Goal: Task Accomplishment & Management: Use online tool/utility

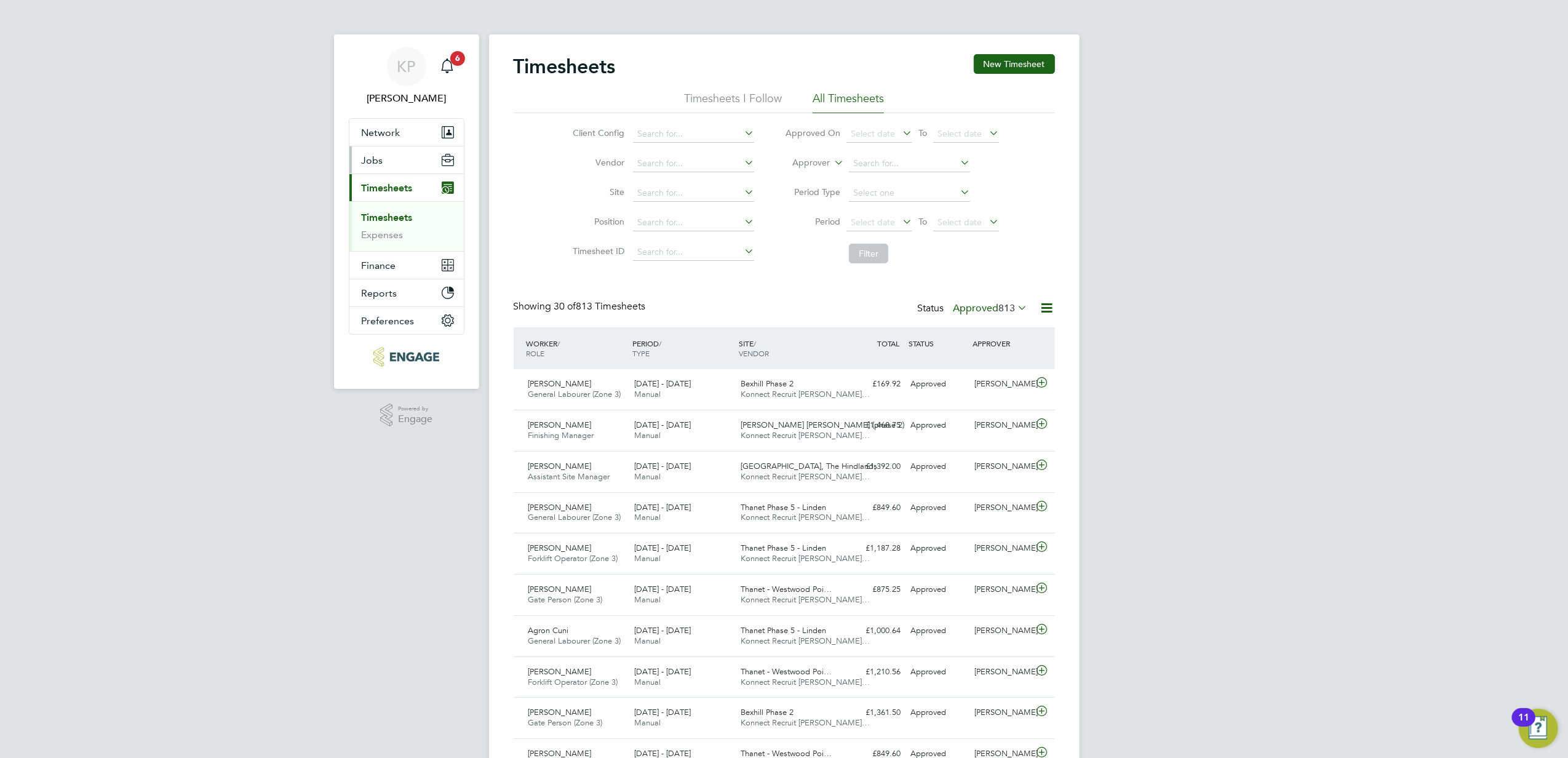
click at [375, 166] on span "Jobs" at bounding box center [372, 160] width 21 height 12
click at [393, 227] on link "Placements" at bounding box center [387, 224] width 51 height 12
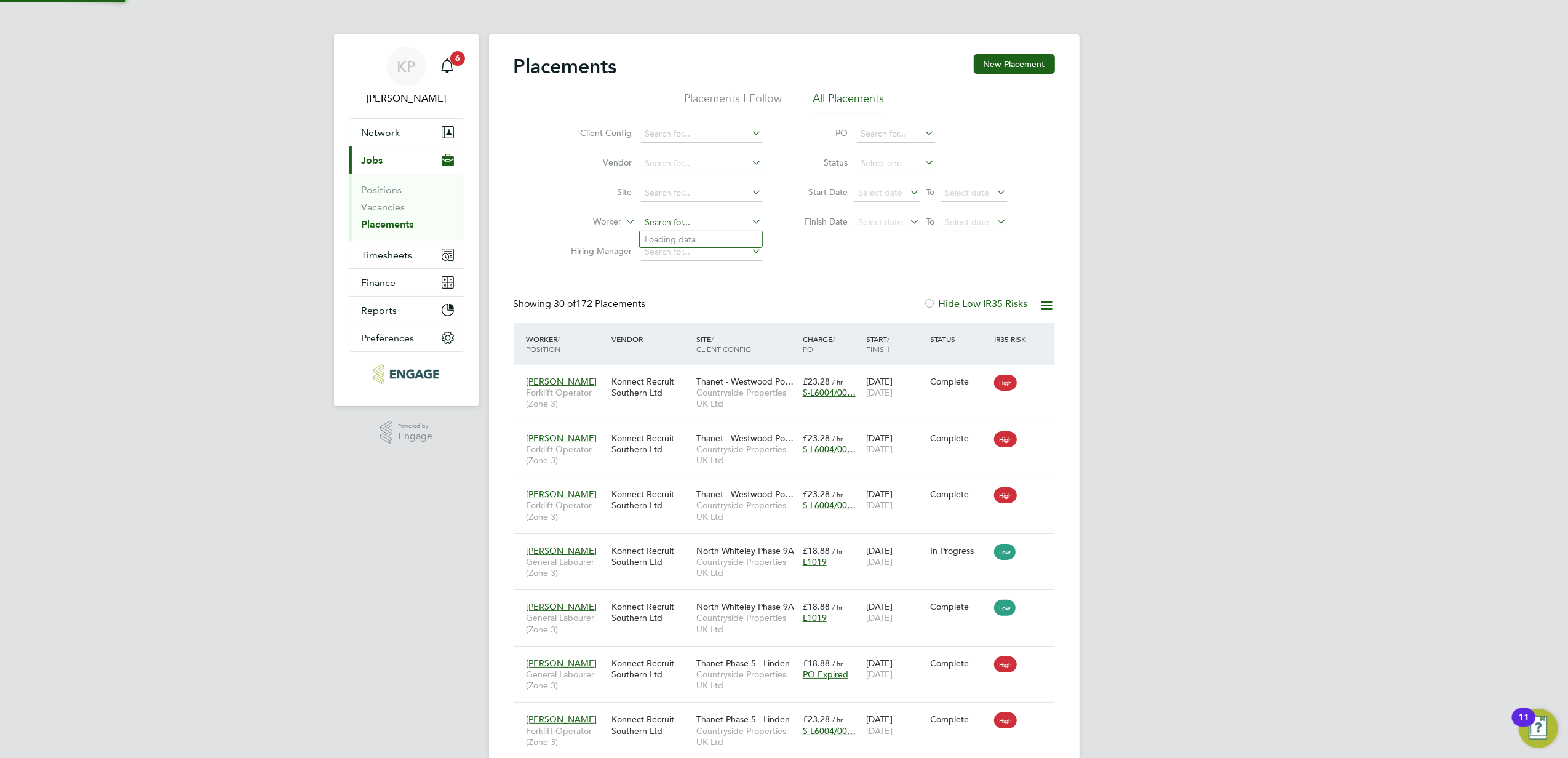
click at [675, 220] on input at bounding box center [702, 223] width 121 height 18
type input "dow"
click at [389, 129] on span "Network" at bounding box center [381, 133] width 39 height 12
click at [378, 138] on span "Network" at bounding box center [381, 133] width 39 height 12
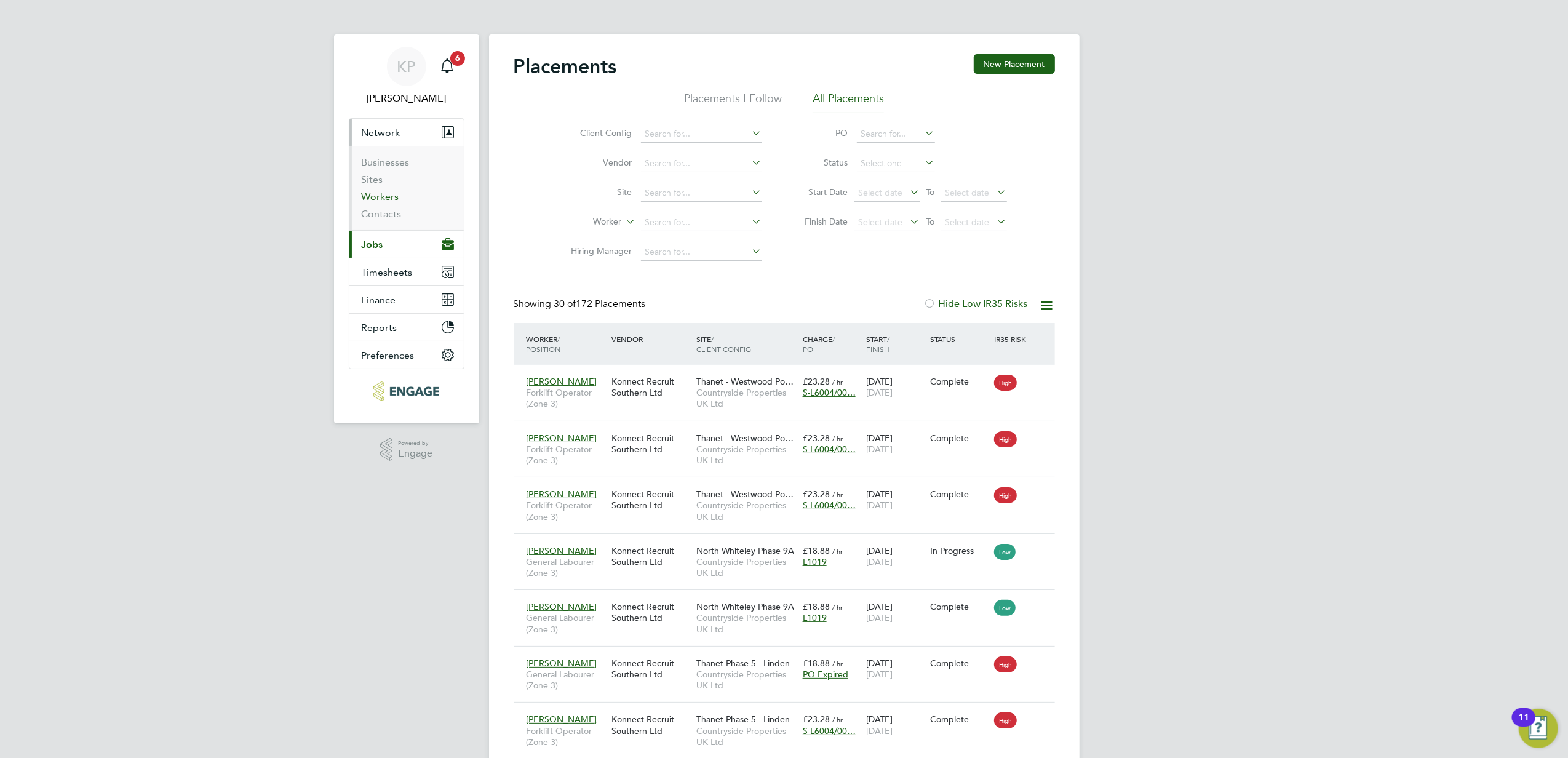
click at [385, 200] on link "Workers" at bounding box center [380, 196] width 38 height 12
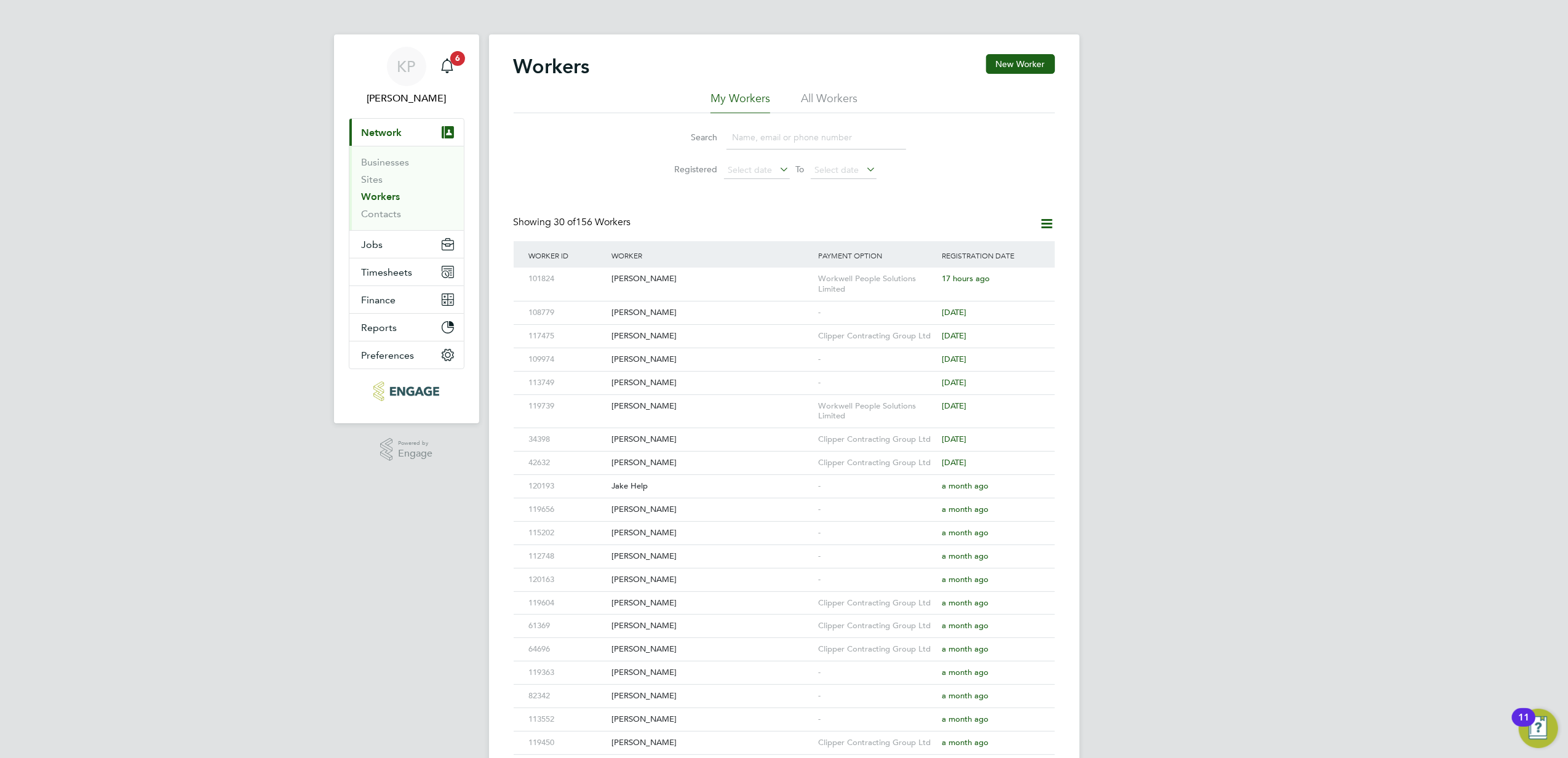
click at [761, 144] on input at bounding box center [816, 138] width 180 height 24
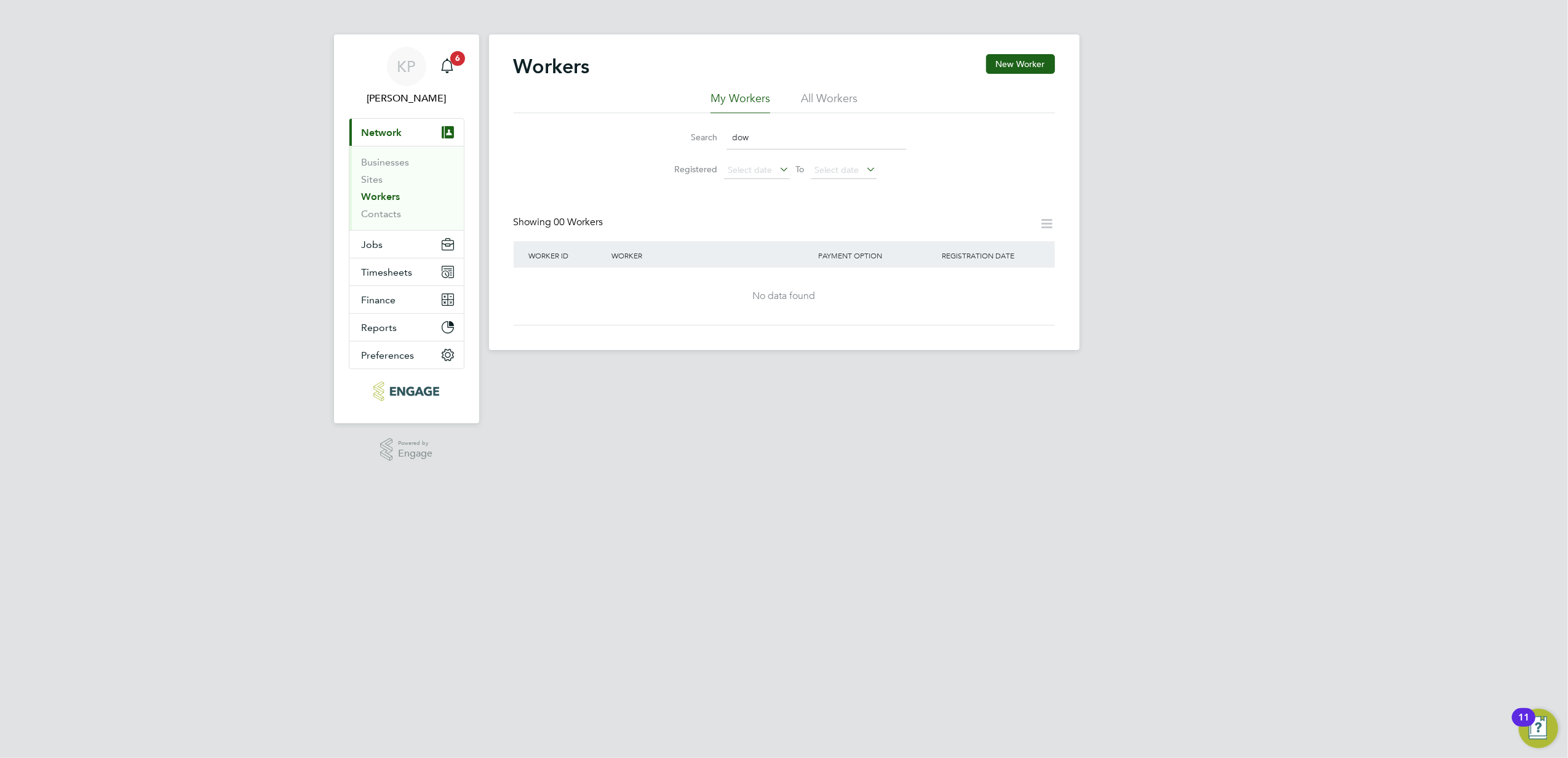
click at [822, 94] on li "All Workers" at bounding box center [829, 102] width 56 height 22
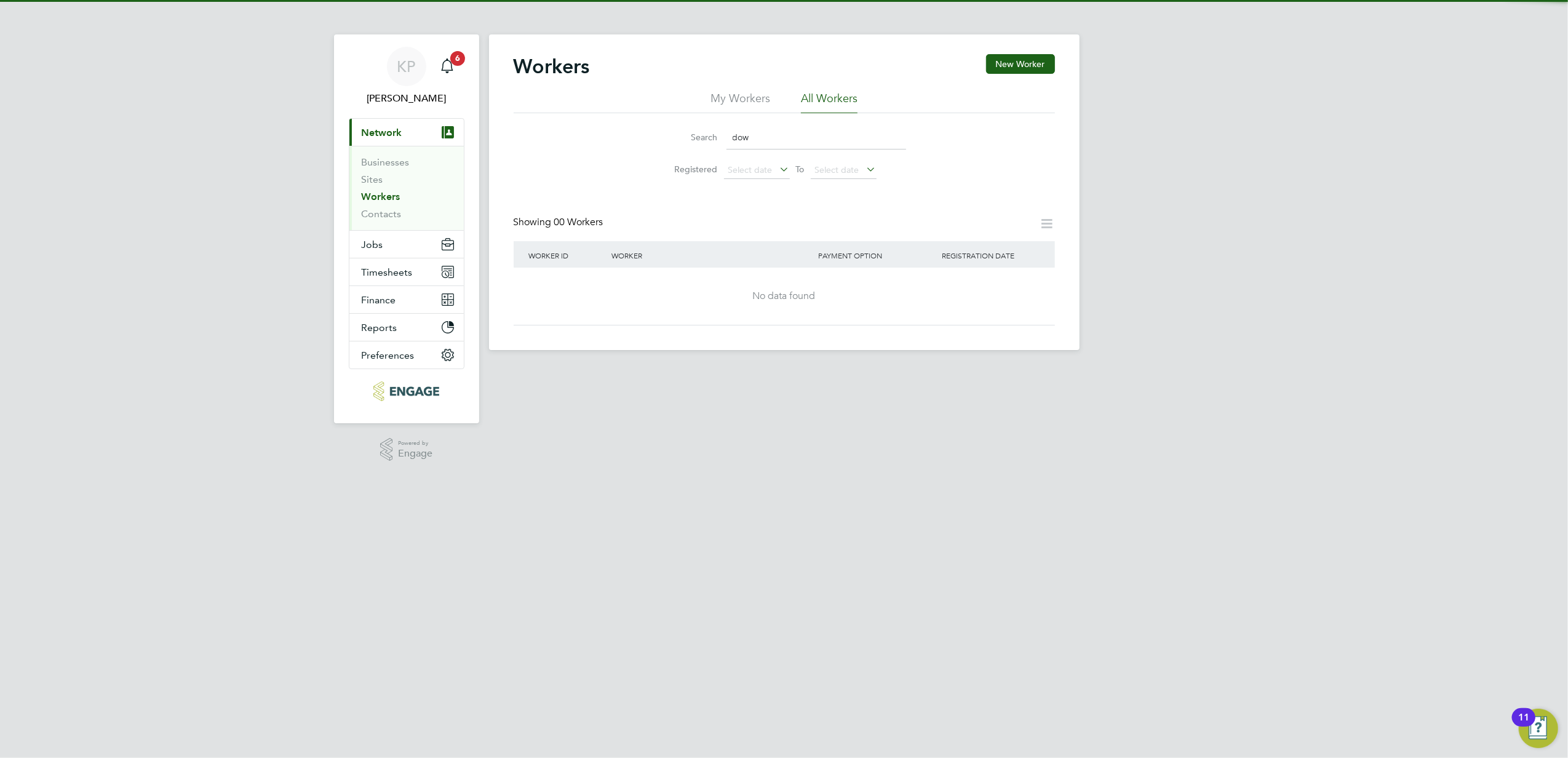
click at [776, 143] on input "dow" at bounding box center [816, 138] width 180 height 24
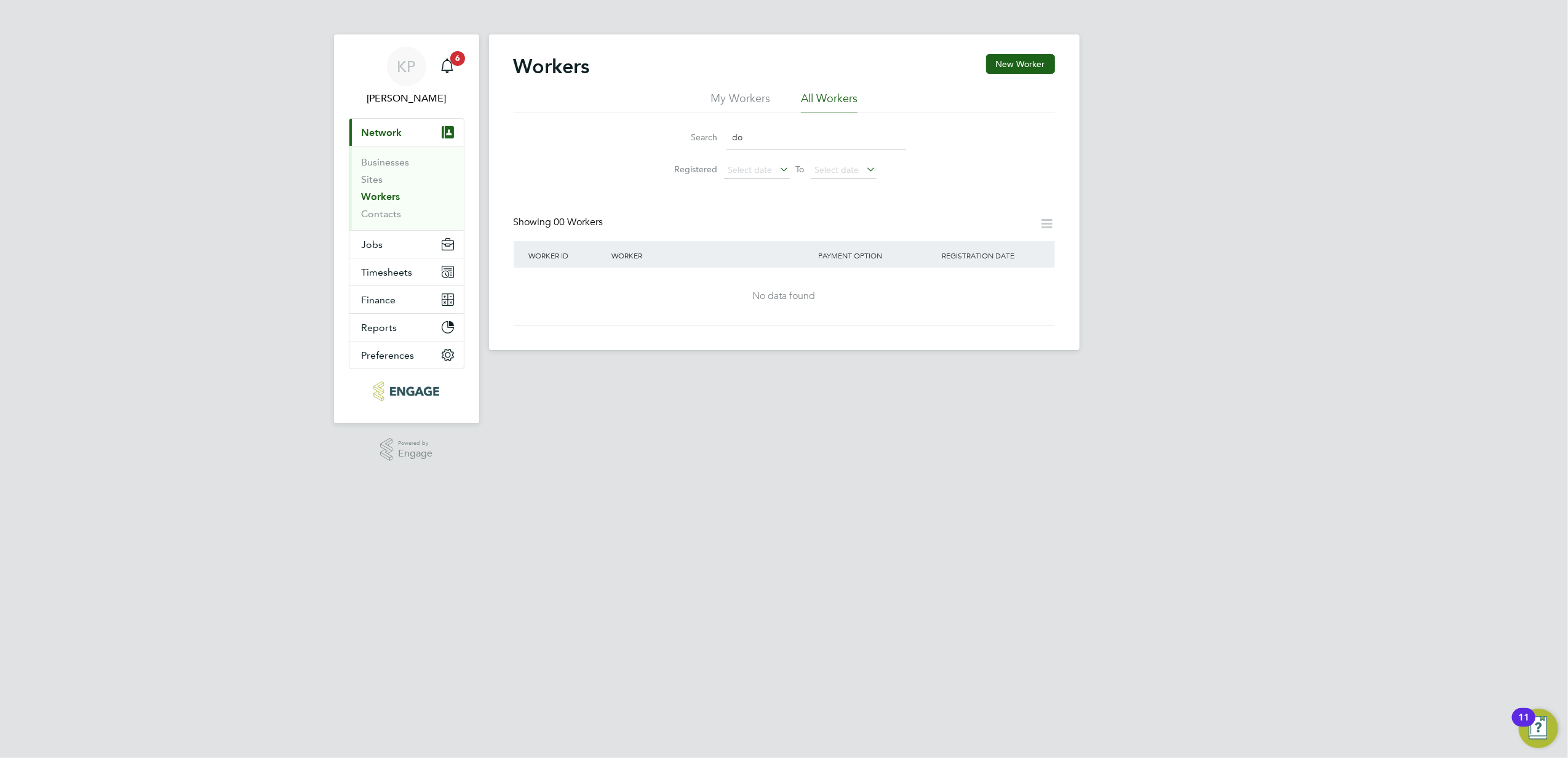
type input "d"
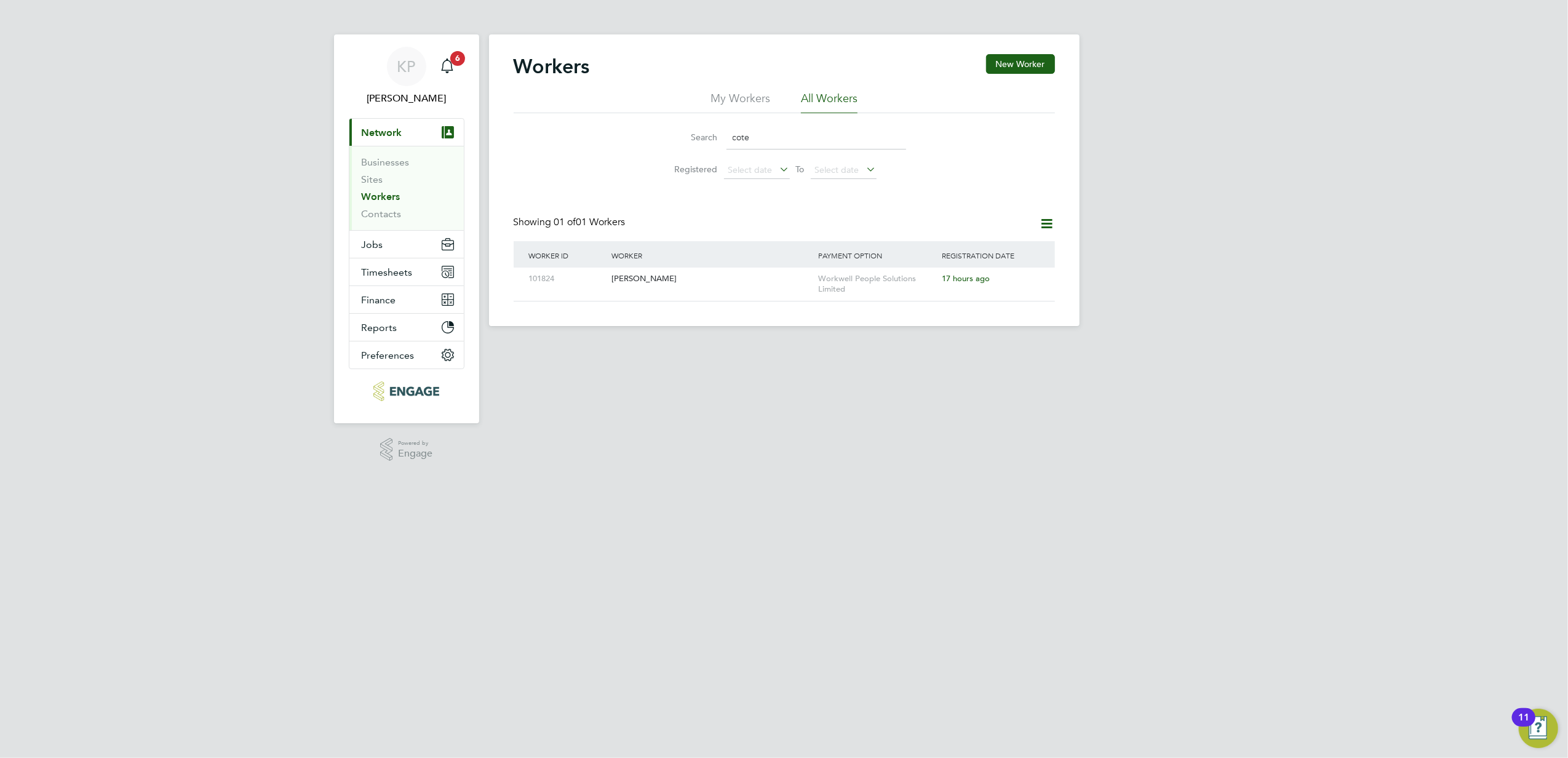
click at [785, 143] on input "cote" at bounding box center [816, 138] width 180 height 24
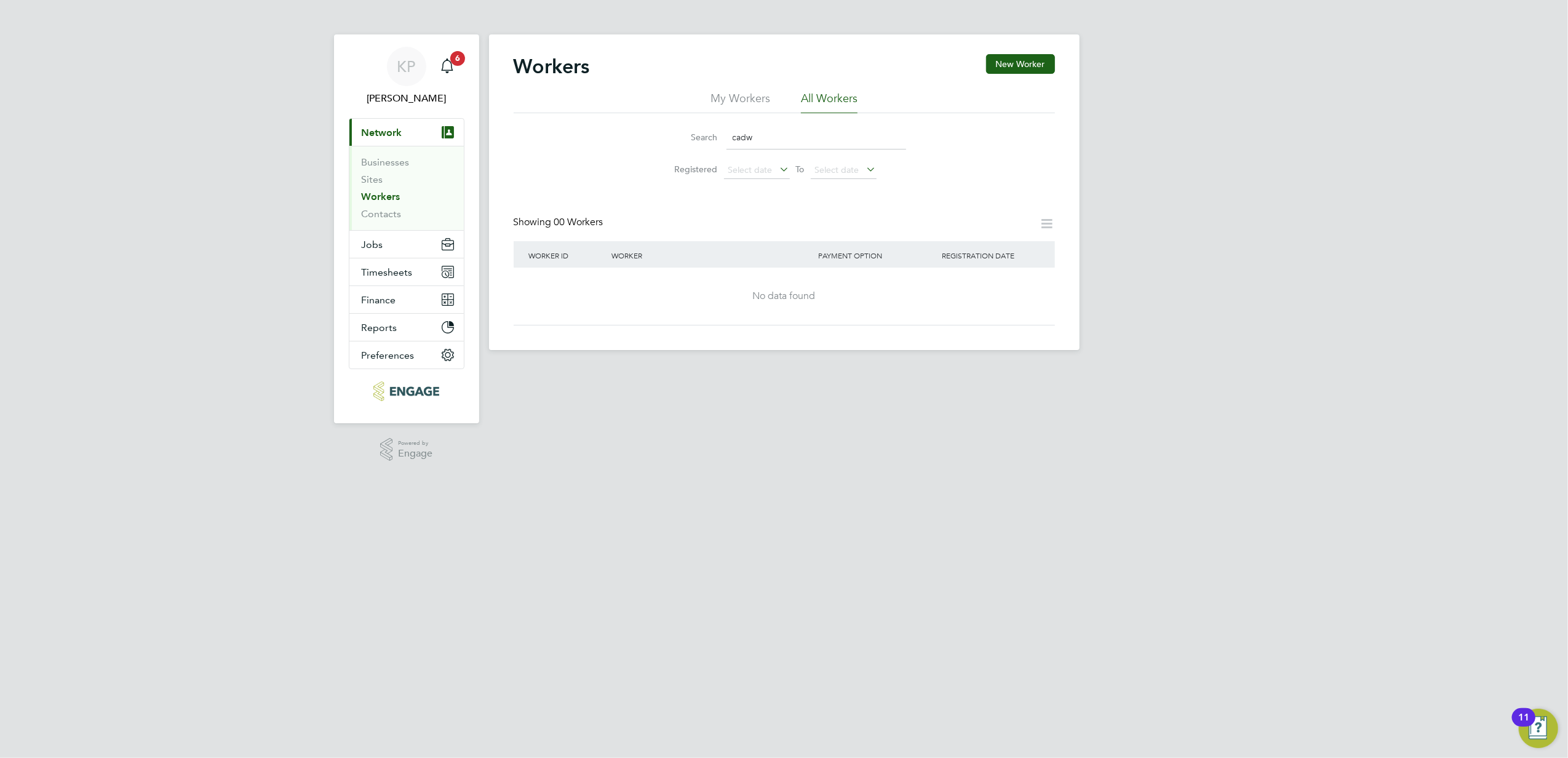
drag, startPoint x: 759, startPoint y: 135, endPoint x: 716, endPoint y: 148, distance: 44.9
click at [722, 141] on div "Search cadw" at bounding box center [784, 138] width 243 height 24
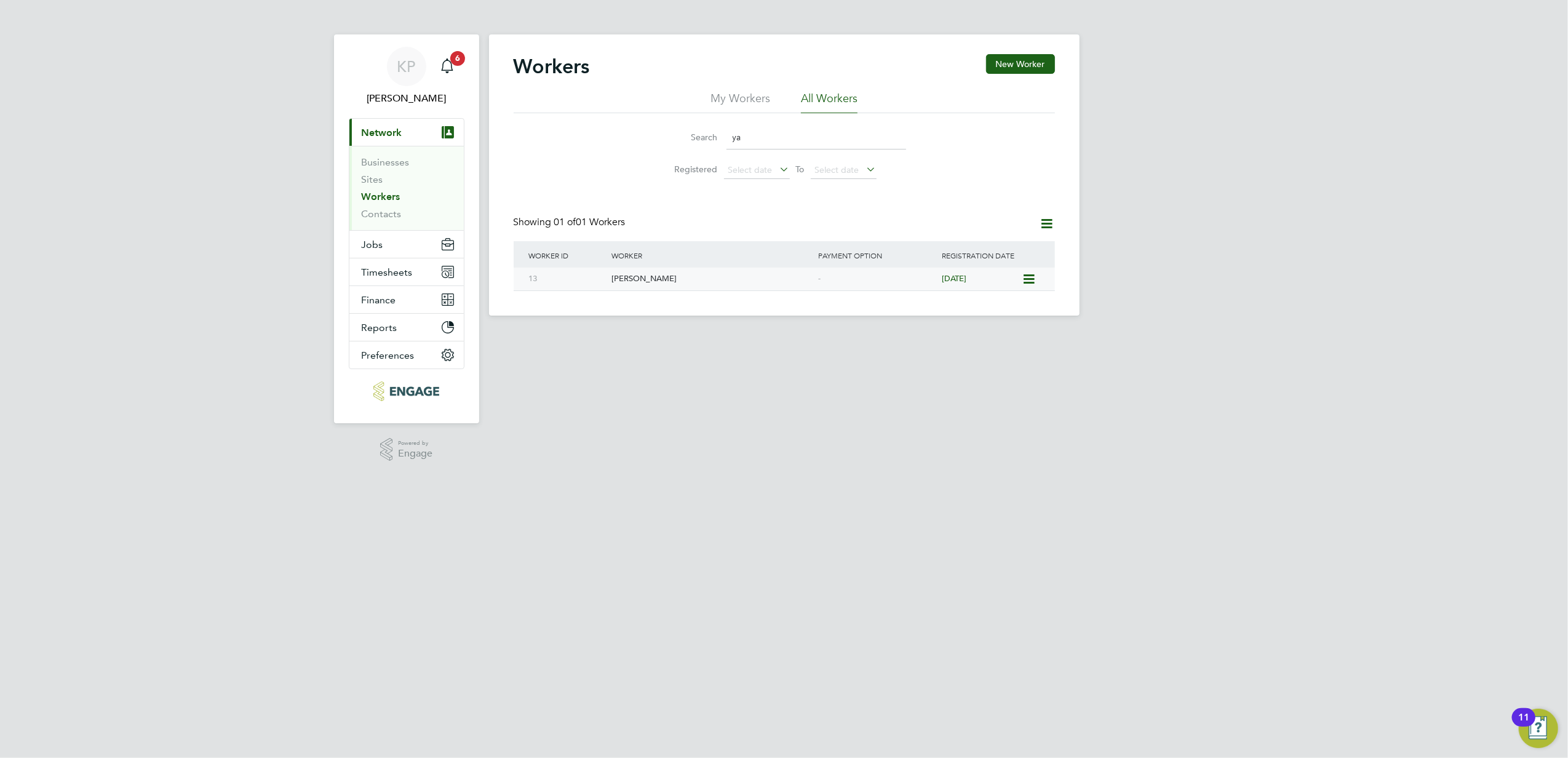
type input "y"
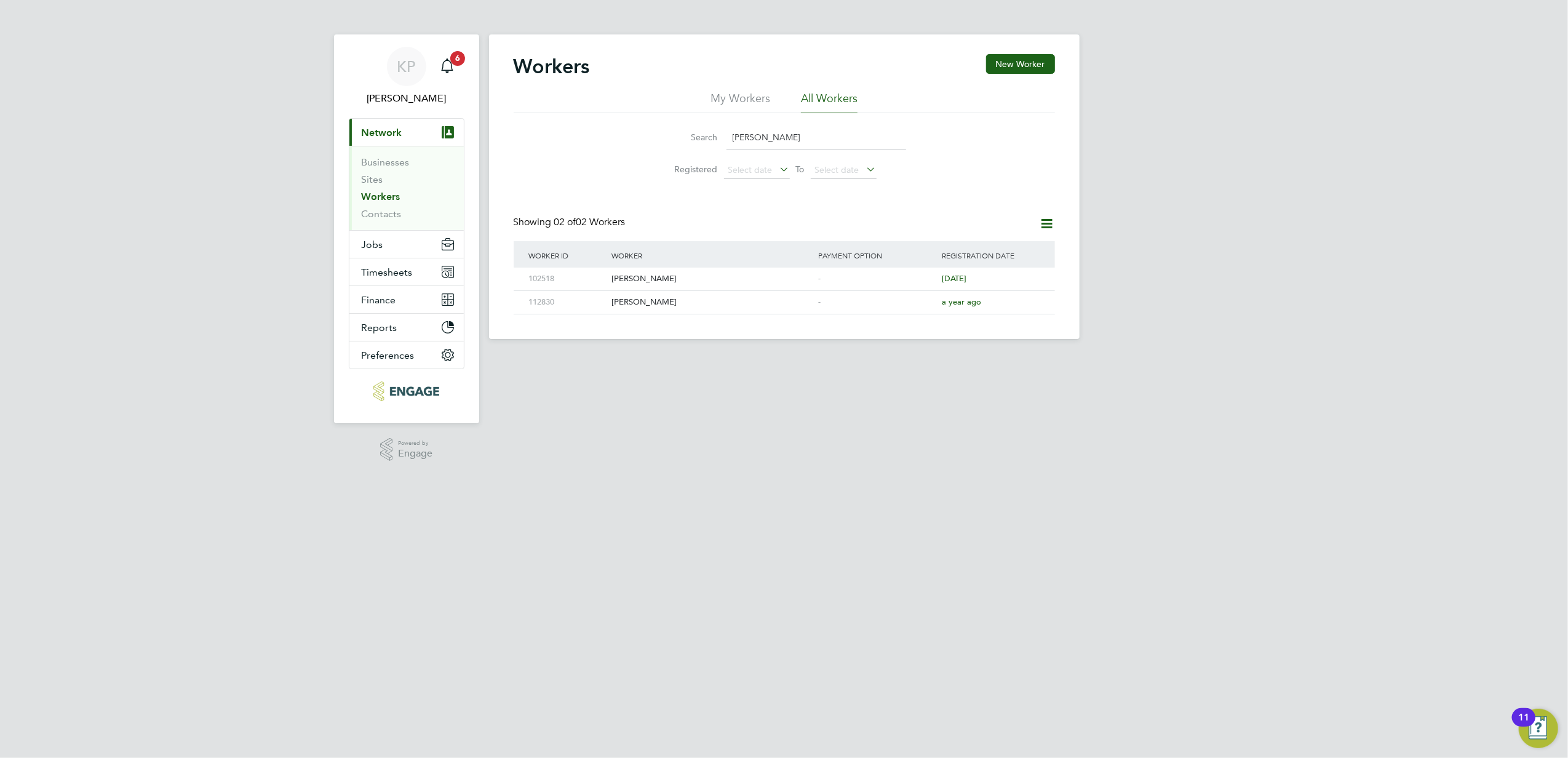
drag, startPoint x: 764, startPoint y: 135, endPoint x: 683, endPoint y: 138, distance: 81.1
click at [683, 138] on div "Search [PERSON_NAME]" at bounding box center [784, 138] width 243 height 24
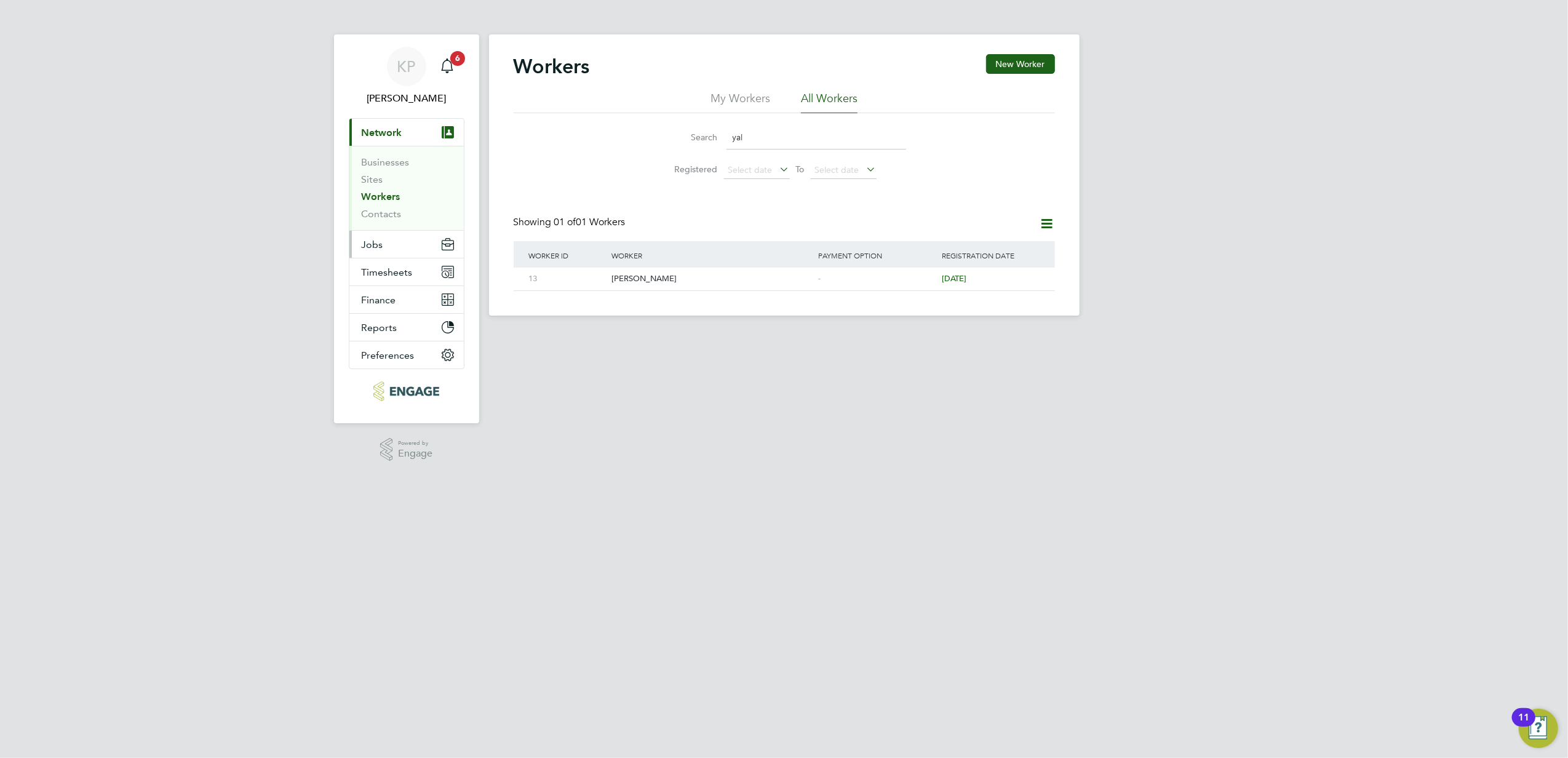
type input "yal"
click at [377, 246] on span "Jobs" at bounding box center [372, 245] width 21 height 12
click at [384, 224] on link "Placements" at bounding box center [387, 224] width 51 height 12
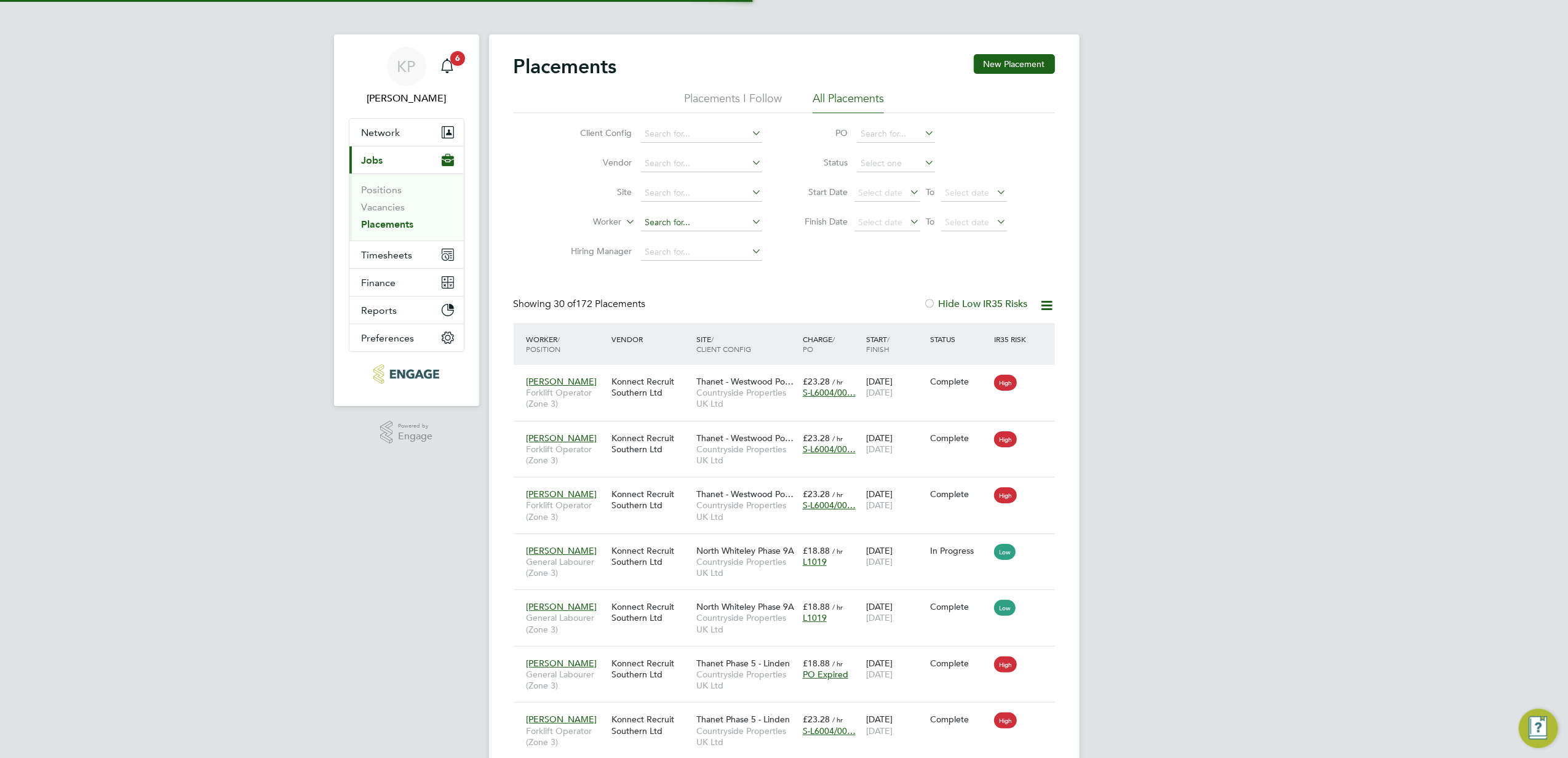
scroll to position [46, 107]
click at [687, 218] on input at bounding box center [702, 223] width 121 height 18
type input "c"
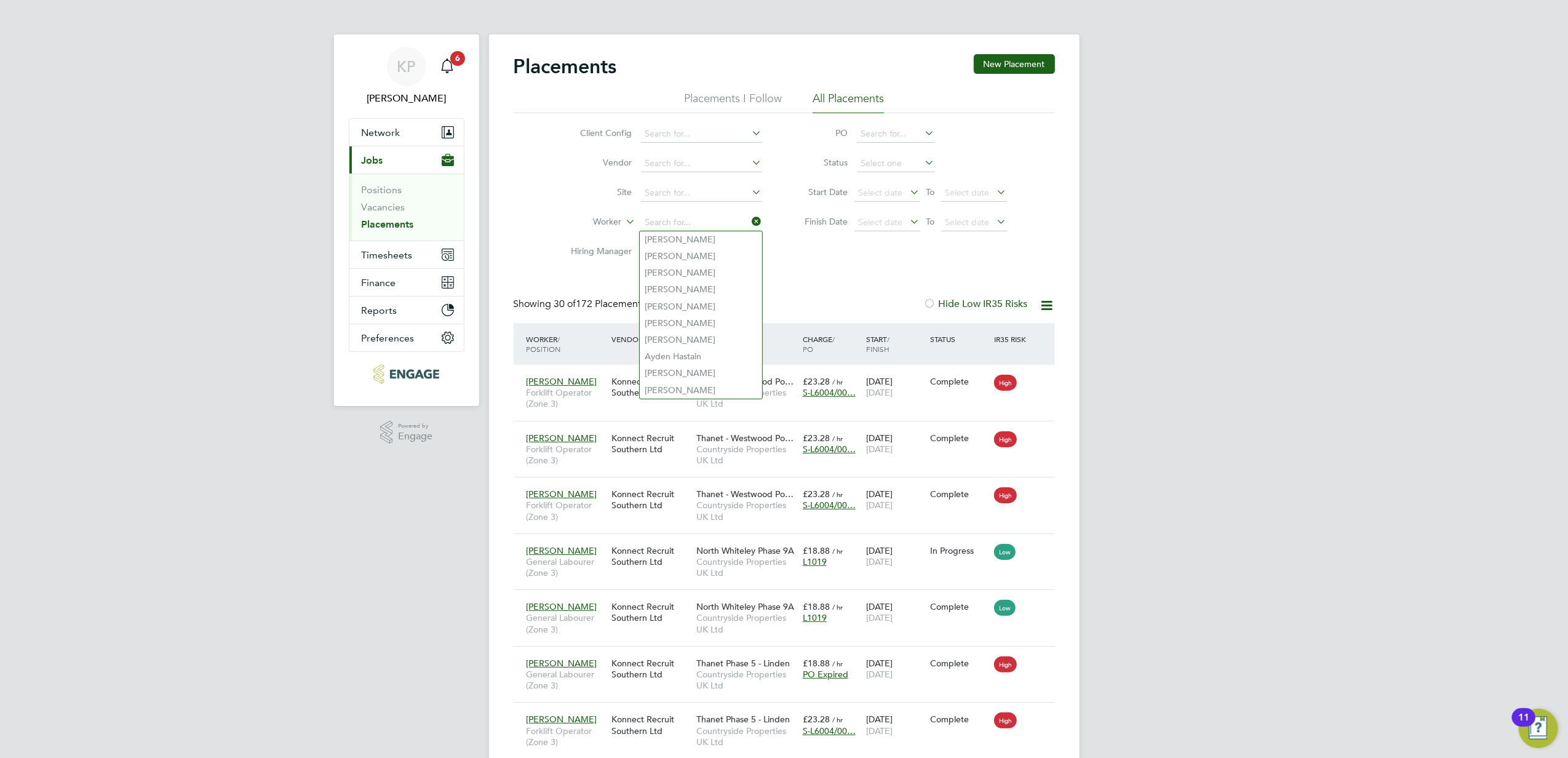
click at [667, 225] on input at bounding box center [702, 223] width 121 height 18
type input "c"
click at [684, 245] on li "[PERSON_NAME]" at bounding box center [701, 240] width 123 height 17
type input "[PERSON_NAME]"
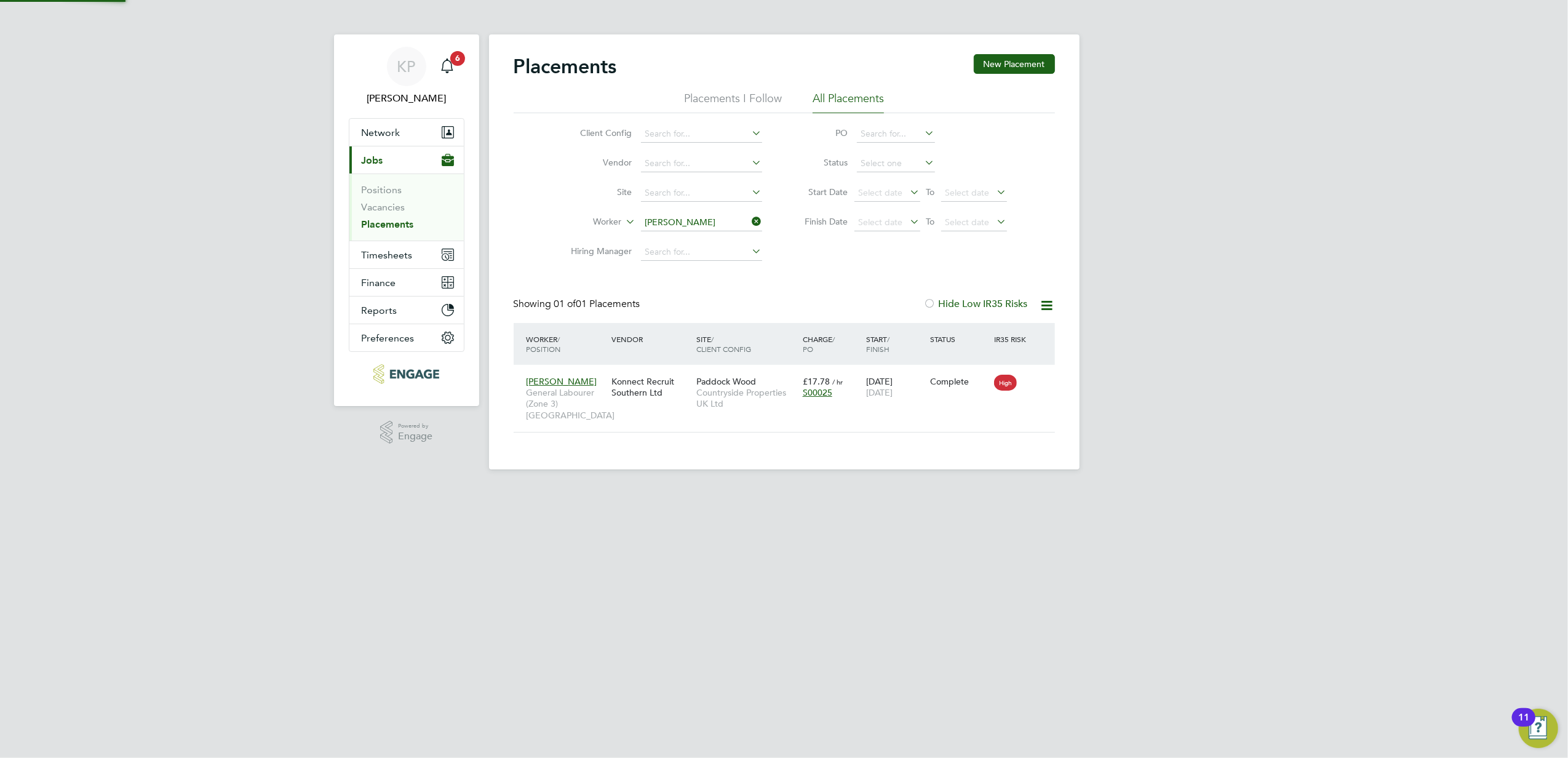
scroll to position [13, 58]
click at [702, 218] on input at bounding box center [702, 223] width 121 height 18
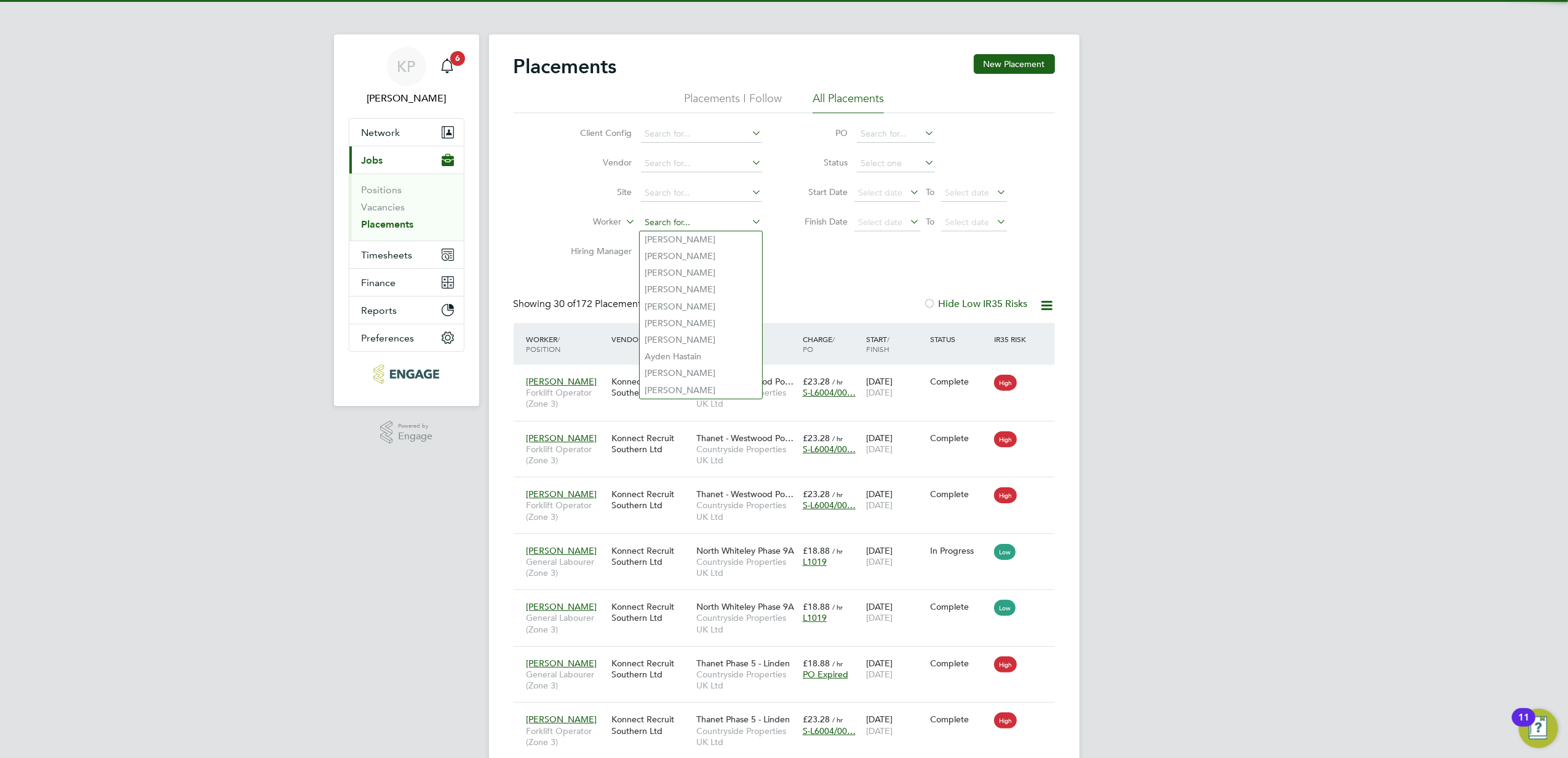
scroll to position [46, 107]
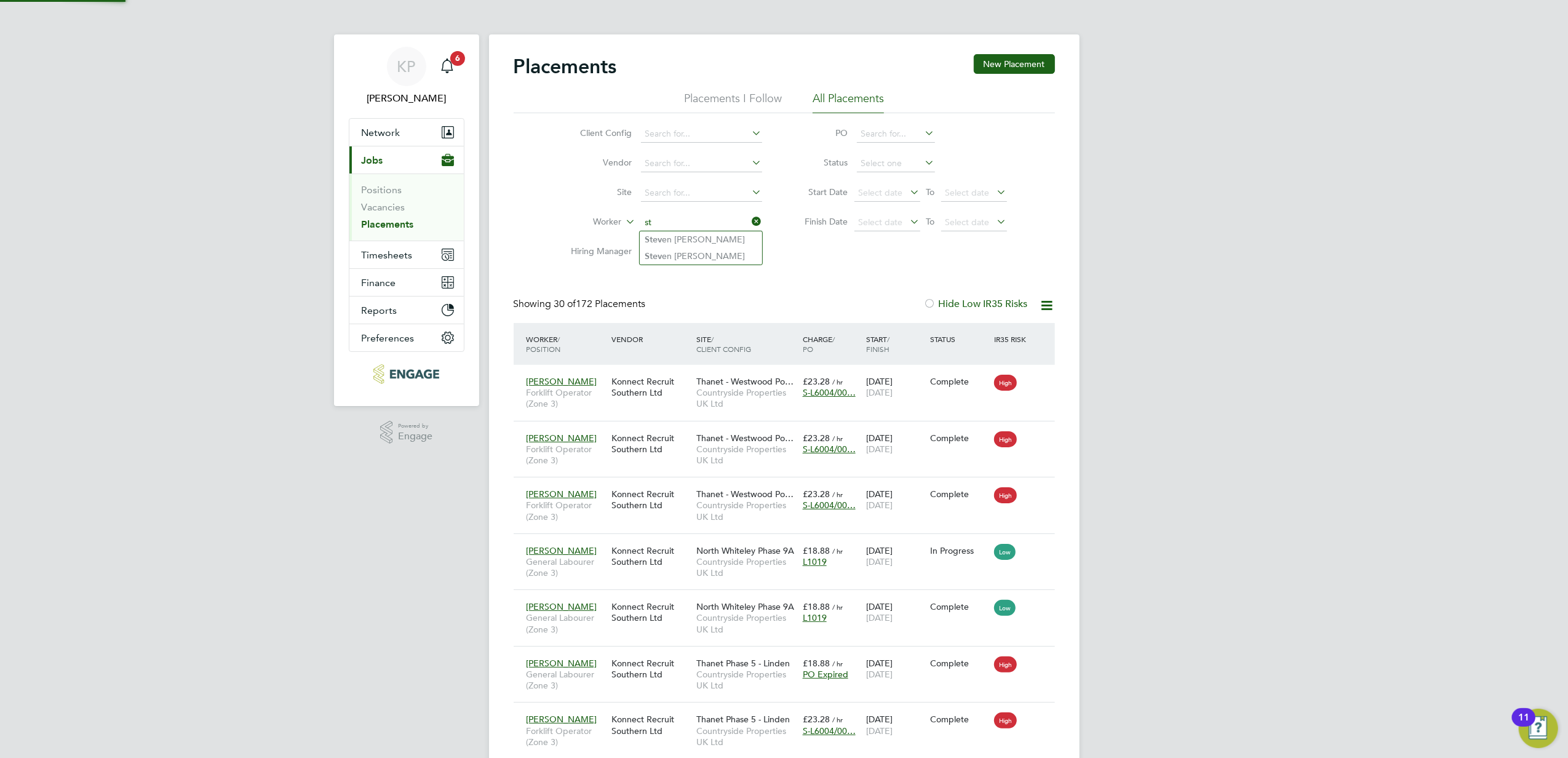
type input "s"
